Goal: Navigation & Orientation: Understand site structure

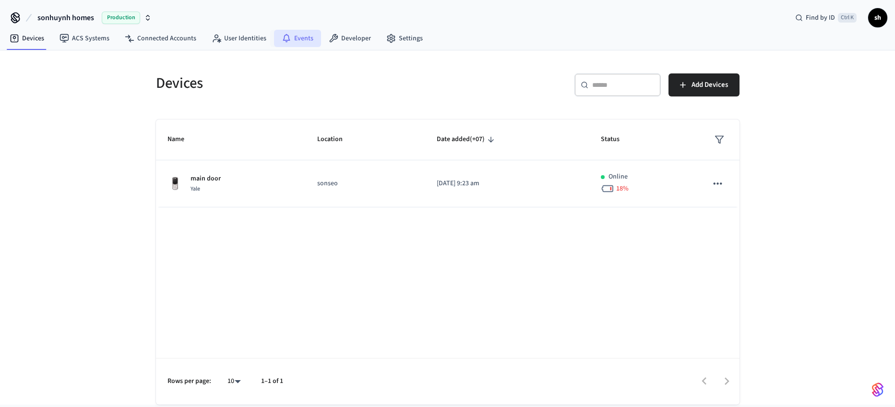
click at [296, 39] on link "Events" at bounding box center [297, 38] width 47 height 17
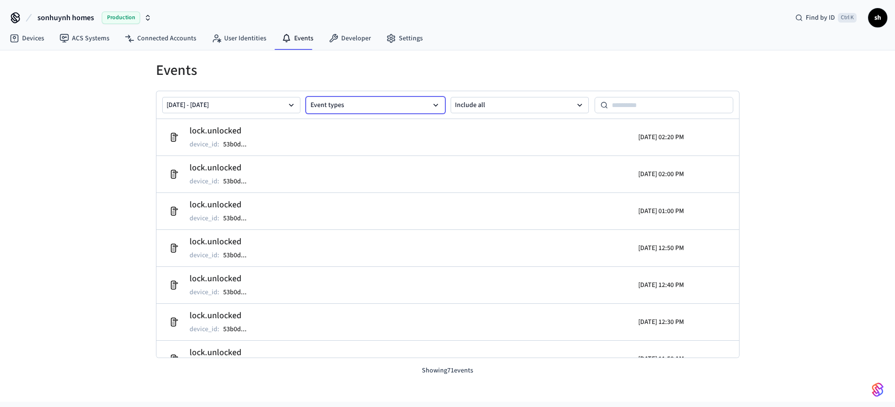
click at [395, 105] on button "Event types" at bounding box center [375, 105] width 139 height 16
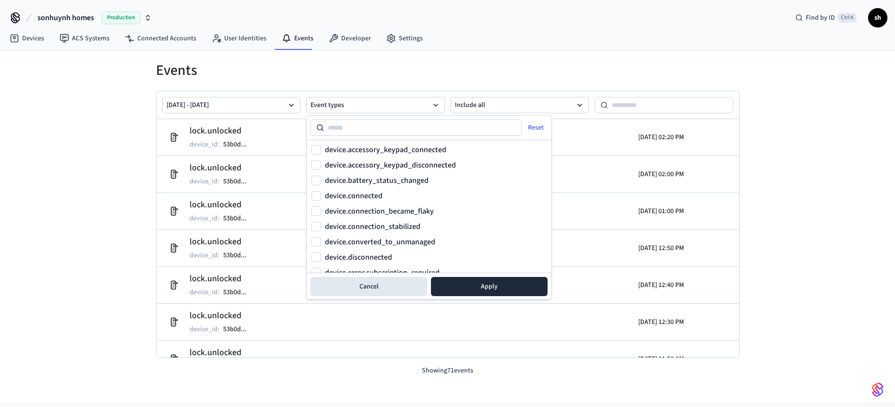
click at [468, 47] on div "Devices ACS Systems Connected Accounts User Identities Events Developer Settings" at bounding box center [447, 39] width 895 height 23
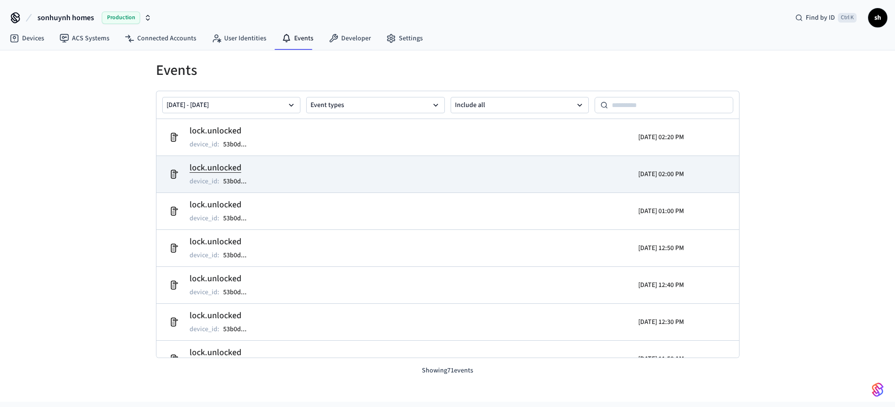
click at [289, 160] on tr "lock.unlocked device_id : 53b0d ... [DATE] 02:00 PM" at bounding box center [447, 173] width 582 height 37
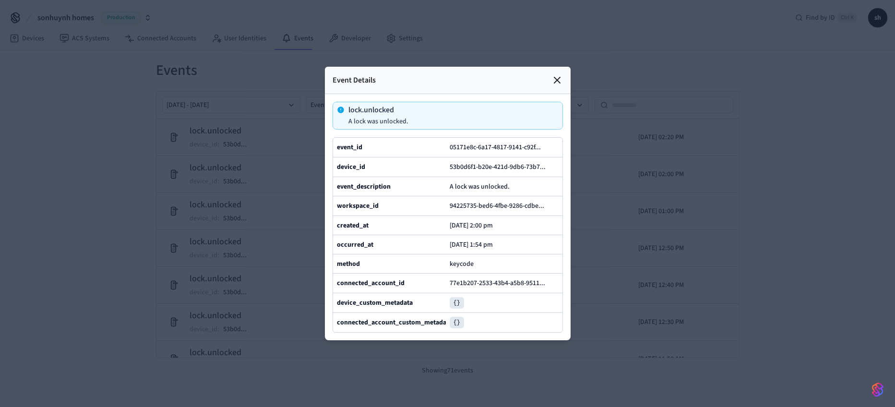
click at [556, 86] on div "Event Details" at bounding box center [448, 80] width 246 height 27
click at [559, 77] on icon at bounding box center [557, 80] width 12 height 12
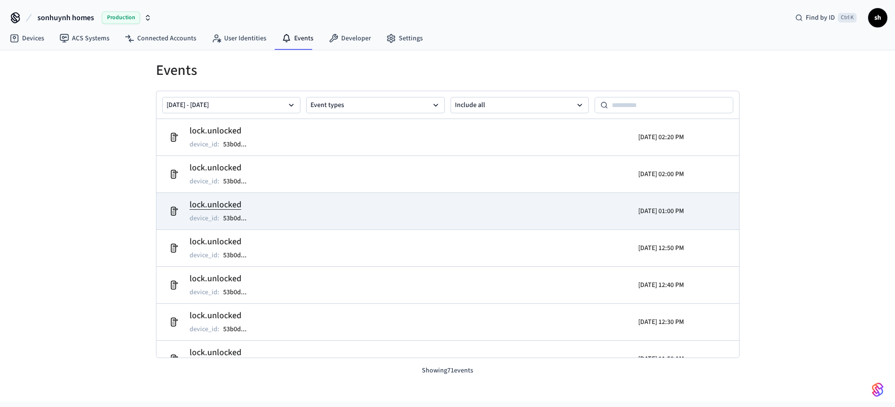
click at [280, 219] on td "lock.unlocked device_id : 53b0d ..." at bounding box center [353, 211] width 378 height 27
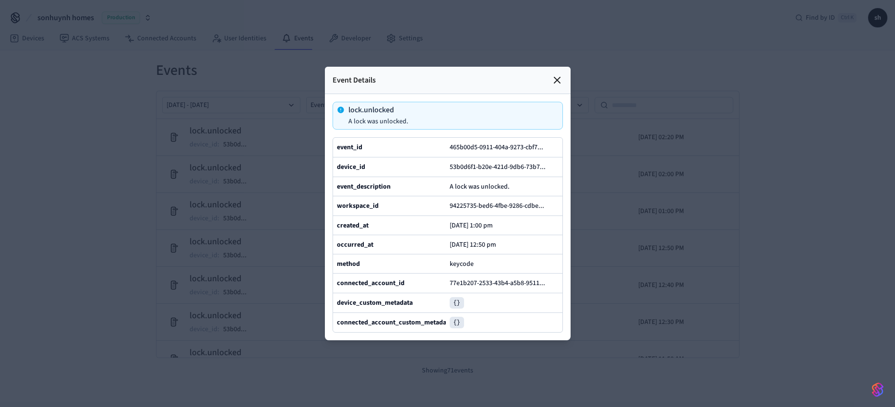
click at [567, 81] on div "Event Details" at bounding box center [448, 80] width 246 height 27
click at [561, 80] on icon at bounding box center [557, 80] width 12 height 12
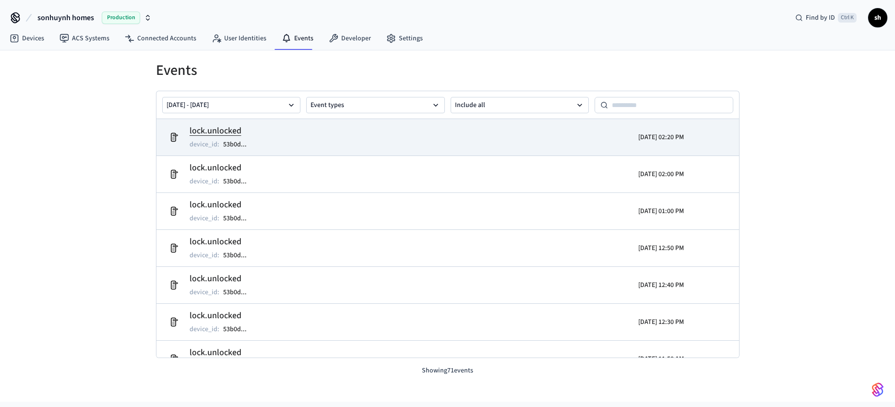
click at [278, 138] on td "lock.unlocked device_id : 53b0d ..." at bounding box center [353, 137] width 378 height 27
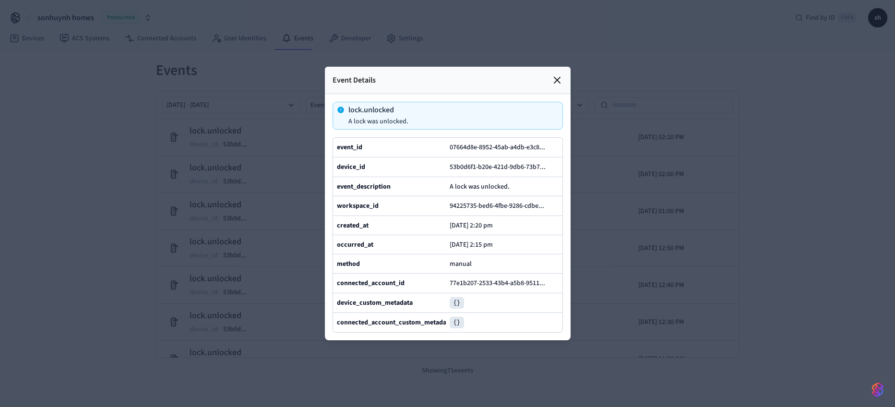
click at [553, 80] on icon at bounding box center [557, 80] width 12 height 12
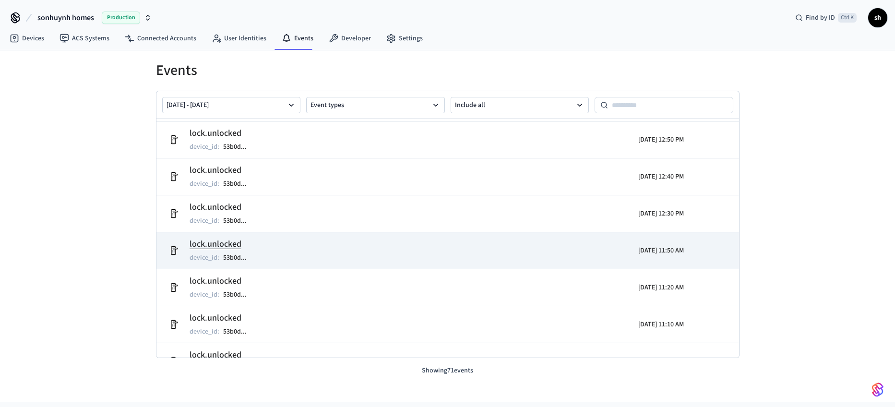
scroll to position [115, 0]
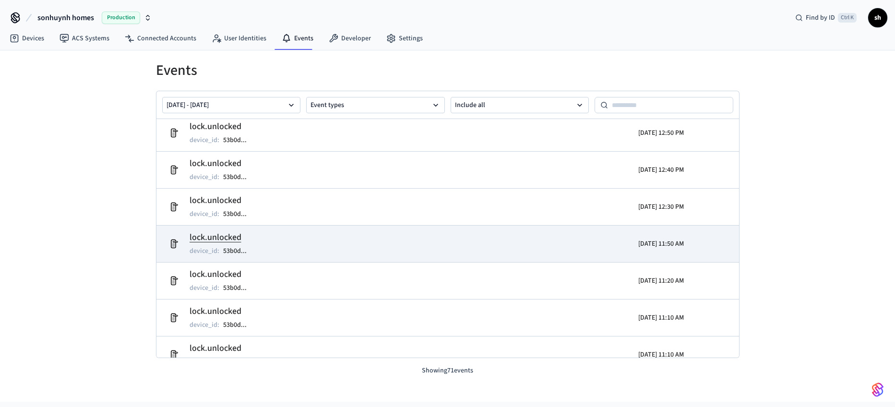
click at [250, 239] on h2 "lock.unlocked" at bounding box center [222, 237] width 67 height 13
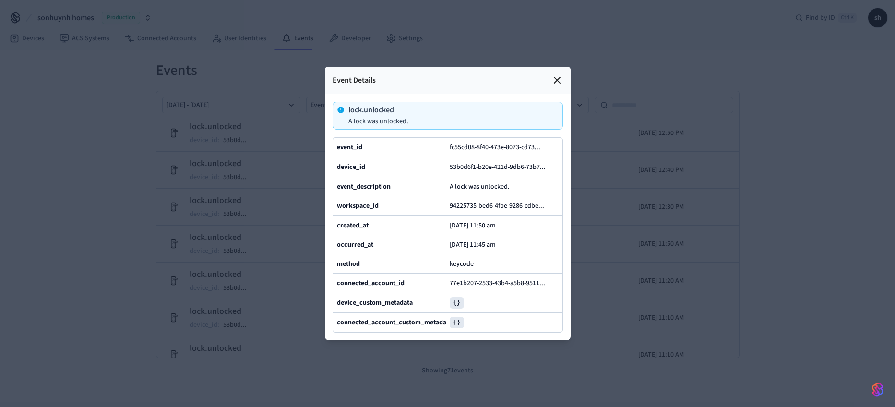
click at [555, 76] on icon at bounding box center [557, 80] width 12 height 12
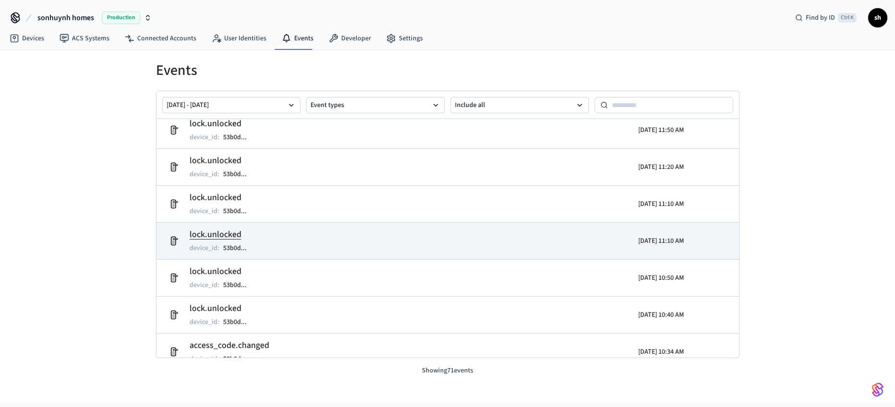
scroll to position [230, 0]
click at [277, 242] on td "lock.unlocked device_id : 53b0d ..." at bounding box center [353, 239] width 378 height 27
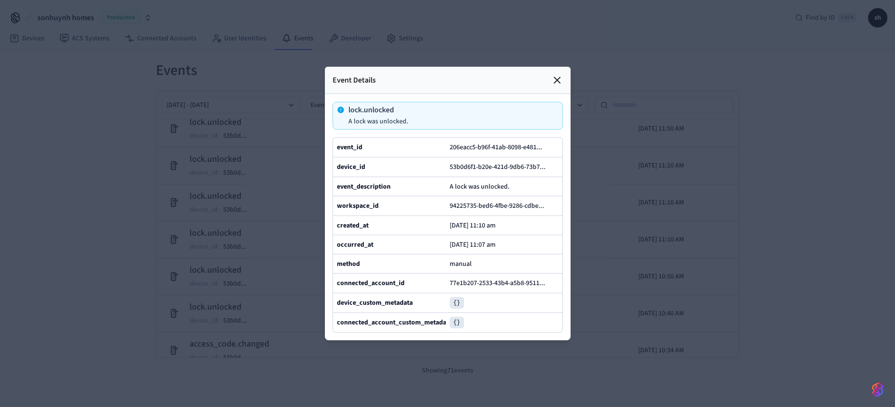
click at [551, 83] on icon at bounding box center [557, 80] width 12 height 12
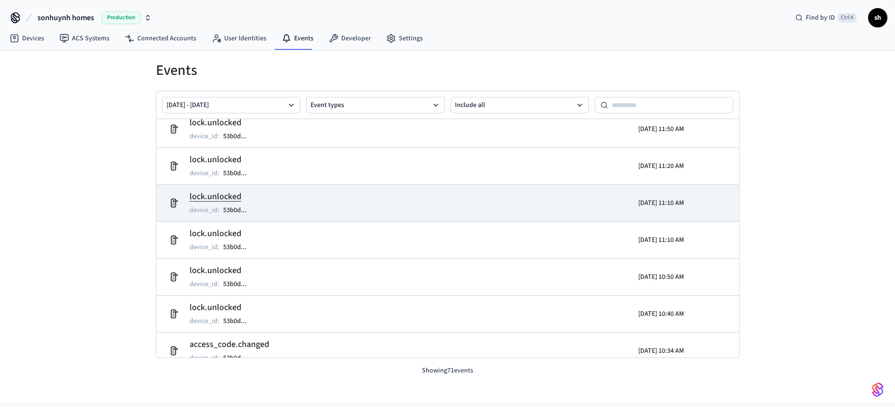
scroll to position [0, 0]
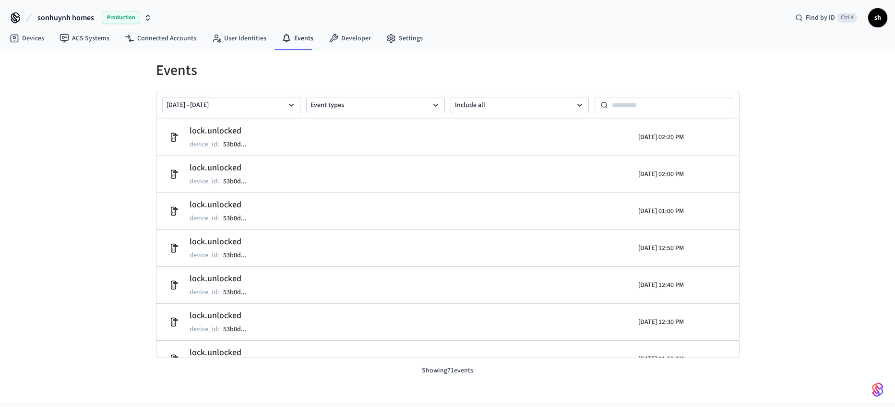
click at [513, 93] on div "[DATE] - [DATE] Event types Include all" at bounding box center [447, 105] width 582 height 28
click at [506, 108] on button "Include all" at bounding box center [519, 105] width 139 height 16
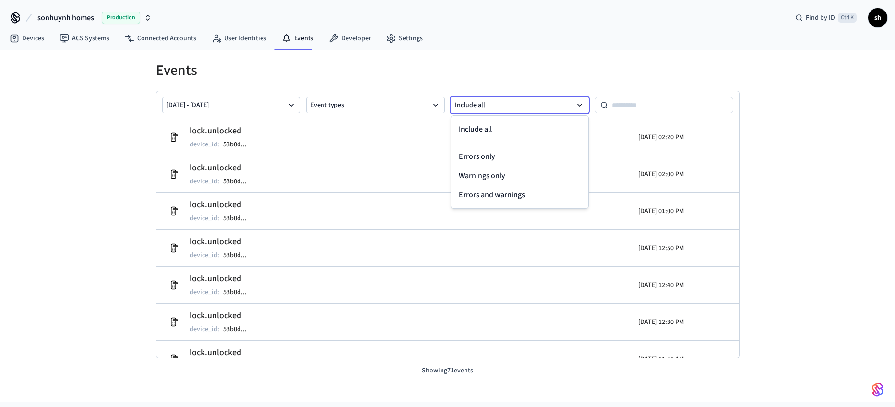
click at [509, 107] on button "Include all" at bounding box center [519, 105] width 139 height 16
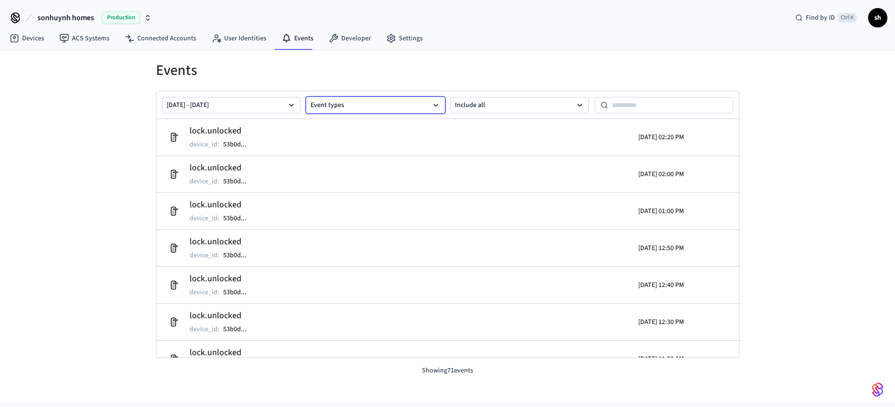
click at [353, 104] on button "Event types" at bounding box center [375, 105] width 139 height 16
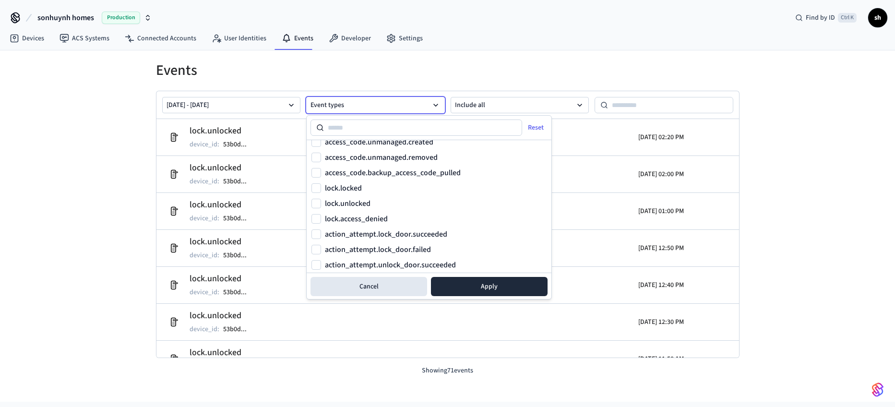
scroll to position [633, 0]
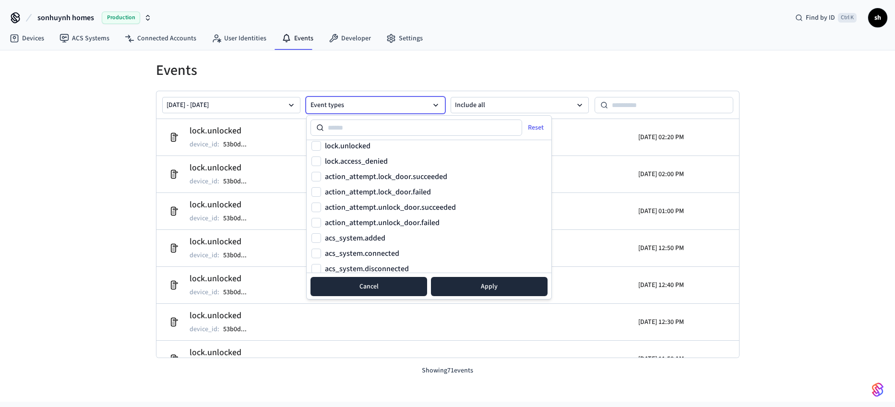
click at [371, 288] on button "Cancel" at bounding box center [368, 286] width 117 height 19
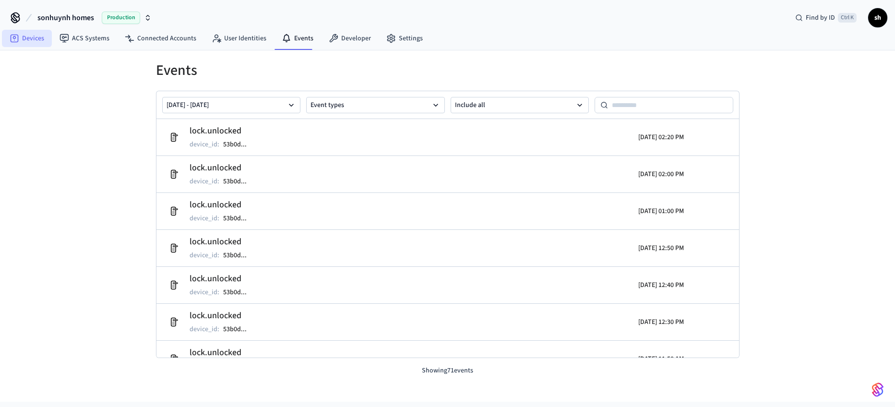
click at [33, 41] on link "Devices" at bounding box center [27, 38] width 50 height 17
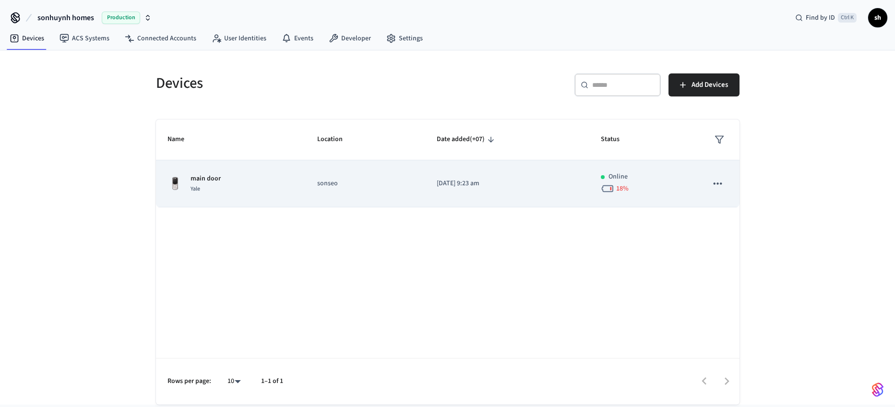
click at [707, 191] on td "sticky table" at bounding box center [717, 183] width 43 height 47
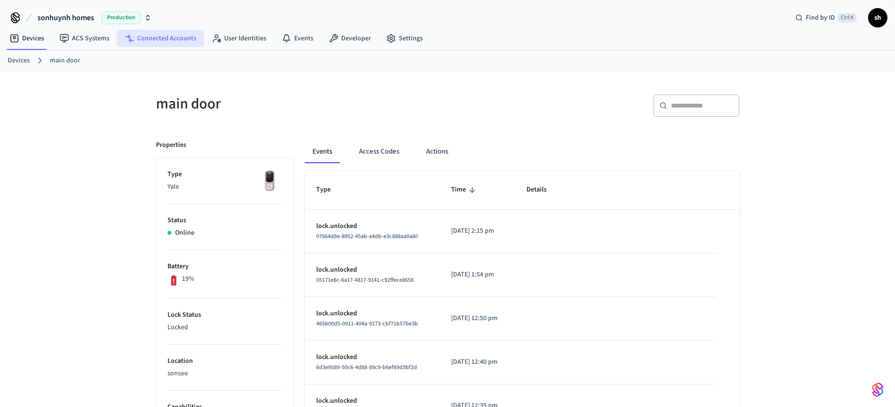
click at [160, 39] on link "Connected Accounts" at bounding box center [160, 38] width 87 height 17
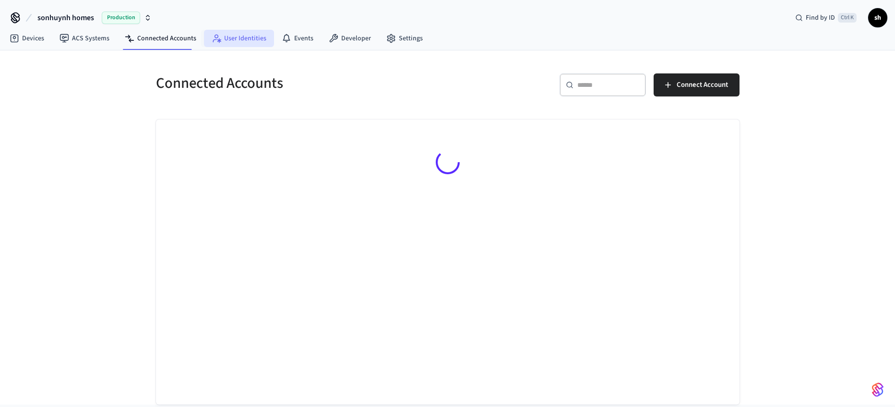
click at [246, 43] on link "User Identities" at bounding box center [239, 38] width 70 height 17
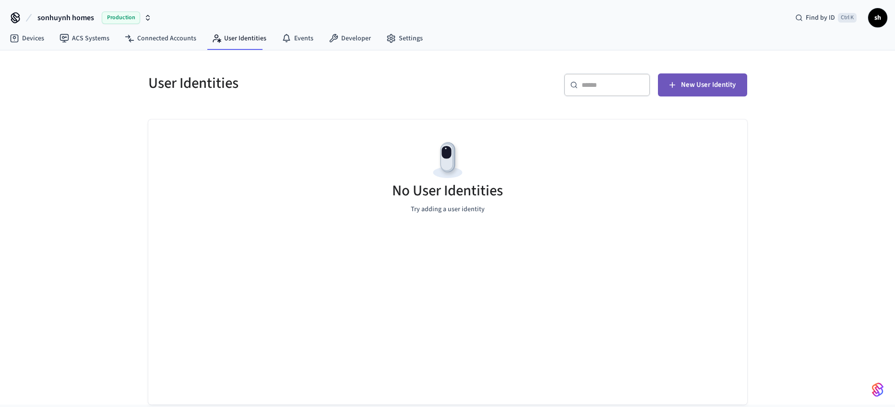
click at [689, 87] on span "New User Identity" at bounding box center [708, 85] width 55 height 12
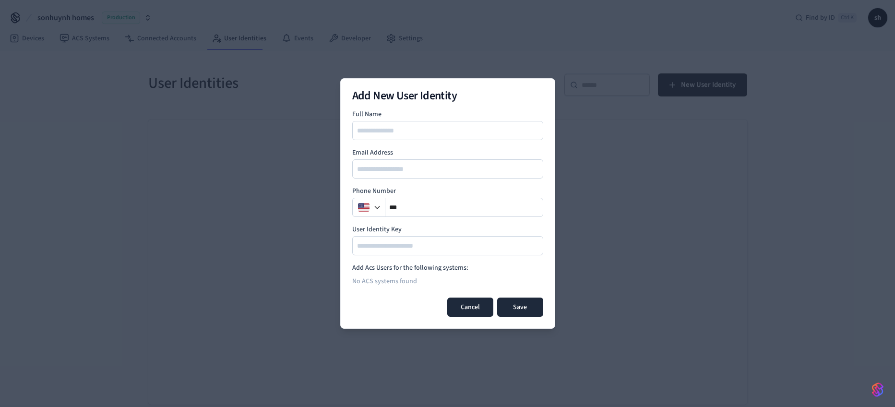
click at [473, 306] on button "Cancel" at bounding box center [470, 306] width 46 height 19
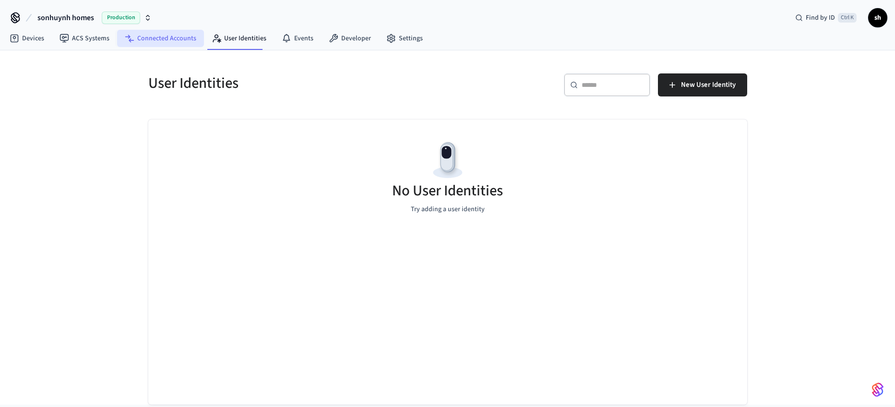
click at [156, 38] on link "Connected Accounts" at bounding box center [160, 38] width 87 height 17
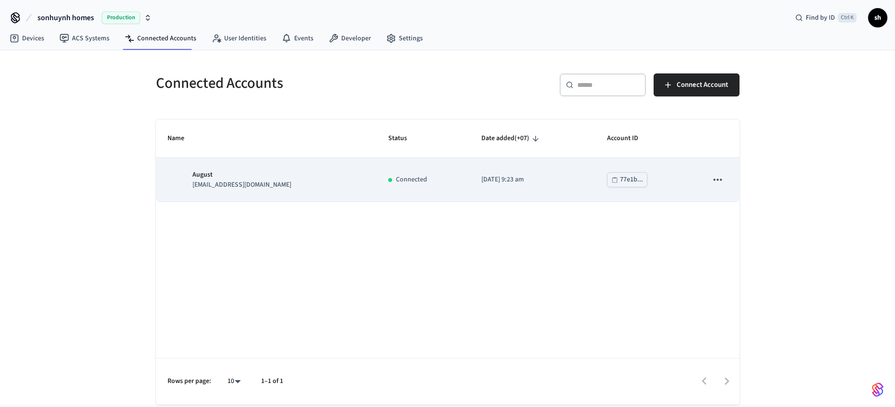
click at [707, 176] on td "sticky table" at bounding box center [717, 180] width 43 height 44
click at [715, 180] on icon "sticky table" at bounding box center [717, 179] width 12 height 12
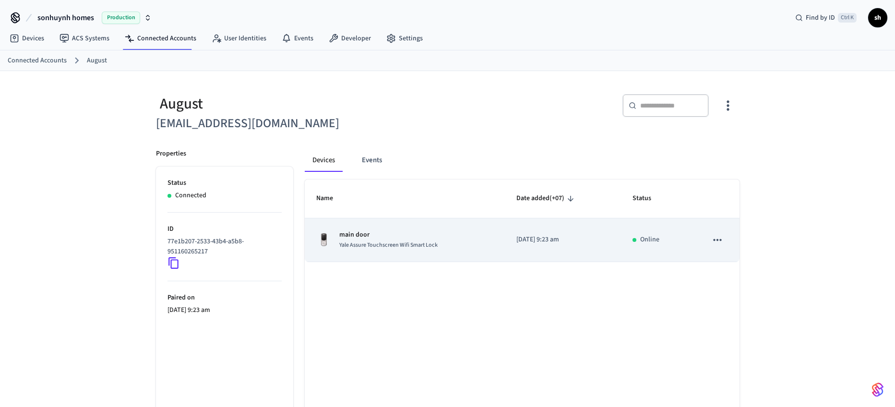
click at [713, 241] on icon "sticky table" at bounding box center [717, 240] width 12 height 12
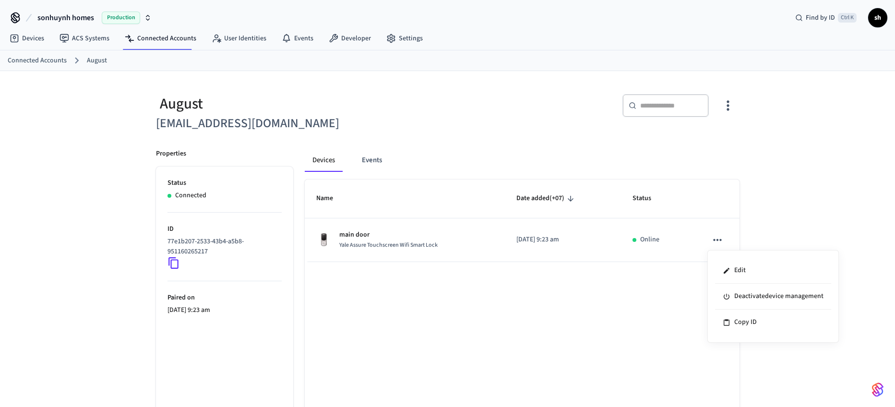
click at [447, 342] on div at bounding box center [447, 203] width 895 height 407
click at [367, 37] on link "Developer" at bounding box center [350, 38] width 58 height 17
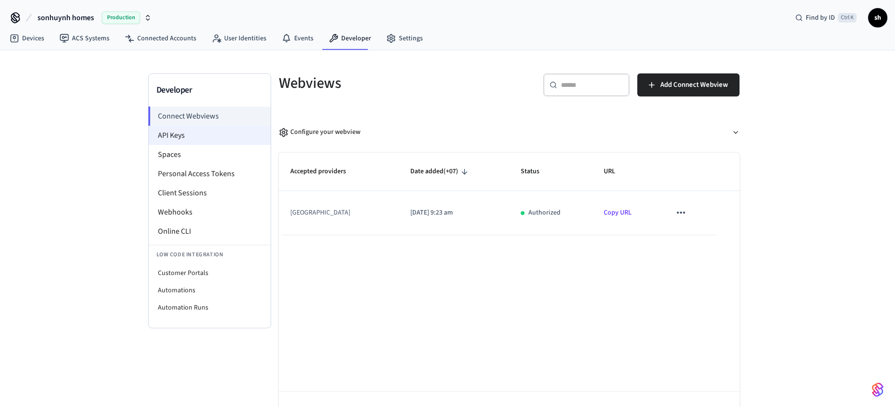
click at [196, 139] on li "API Keys" at bounding box center [210, 135] width 122 height 19
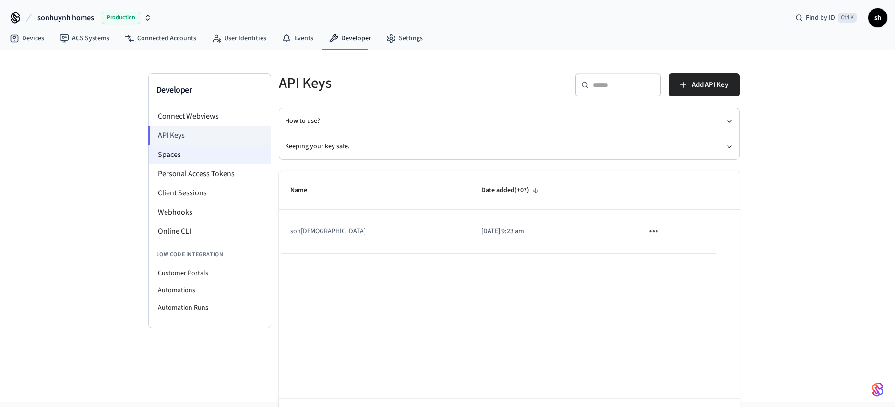
click at [194, 154] on li "Spaces" at bounding box center [210, 154] width 122 height 19
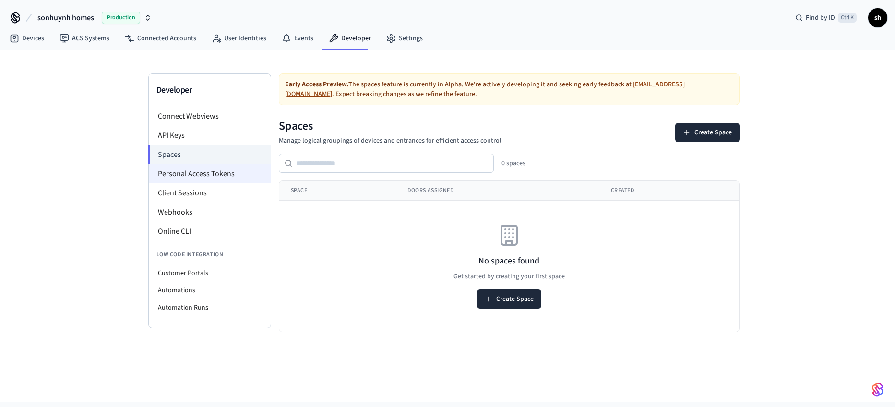
click at [207, 180] on li "Personal Access Tokens" at bounding box center [210, 173] width 122 height 19
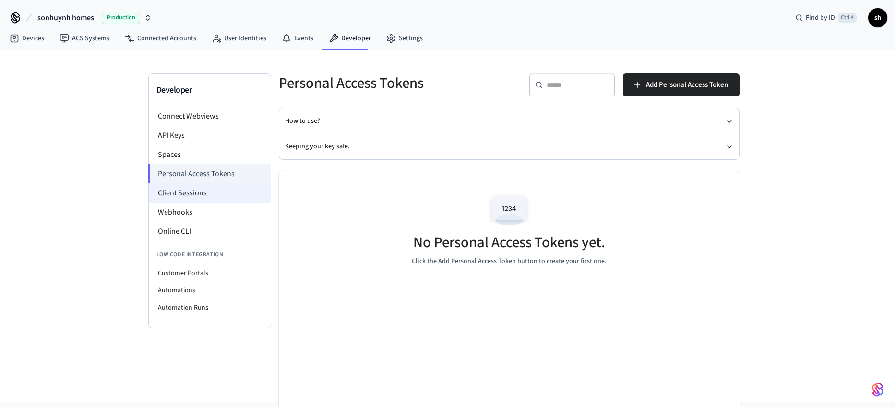
click at [200, 196] on li "Client Sessions" at bounding box center [210, 192] width 122 height 19
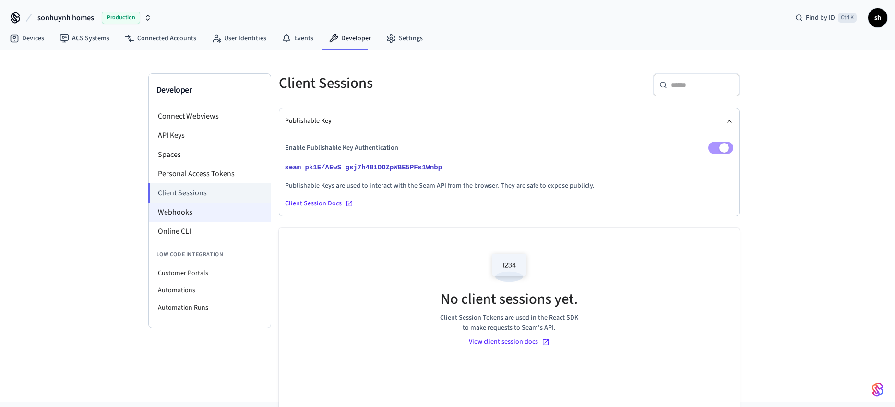
click at [201, 214] on li "Webhooks" at bounding box center [210, 211] width 122 height 19
